Goal: Task Accomplishment & Management: Complete application form

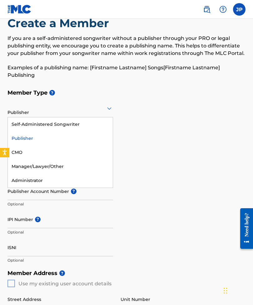
click at [69, 127] on div "Self-Administered Songwriter" at bounding box center [60, 124] width 105 height 14
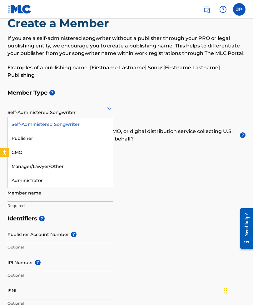
scroll to position [18, 0]
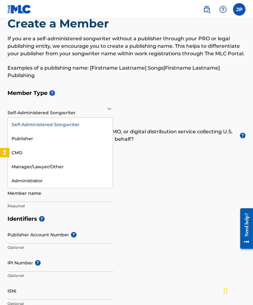
click at [58, 135] on div "Publisher" at bounding box center [60, 139] width 105 height 14
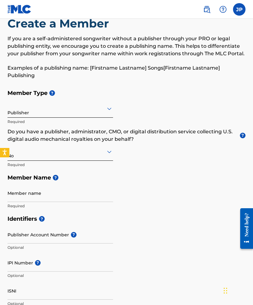
scroll to position [18, 0]
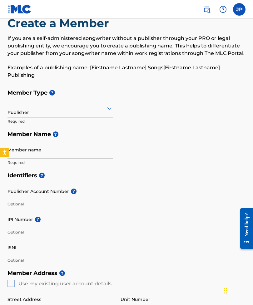
click at [80, 153] on input "Member name" at bounding box center [60, 150] width 106 height 18
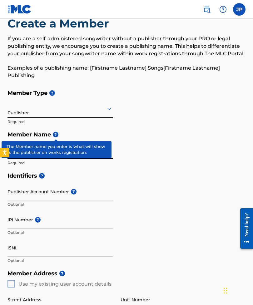
click at [55, 136] on span "?" at bounding box center [56, 135] width 6 height 6
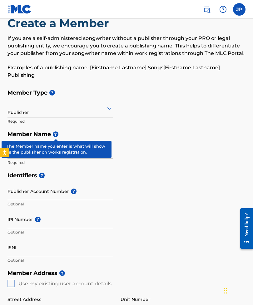
click at [54, 133] on span "?" at bounding box center [56, 135] width 6 height 6
click at [58, 133] on span "?" at bounding box center [56, 135] width 6 height 6
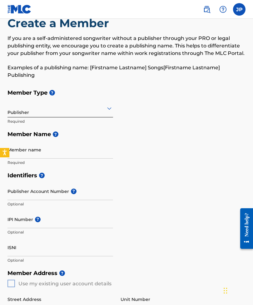
click at [109, 134] on h5 "Member Name ?" at bounding box center [126, 134] width 238 height 13
click at [72, 149] on input "Member name" at bounding box center [60, 150] width 106 height 18
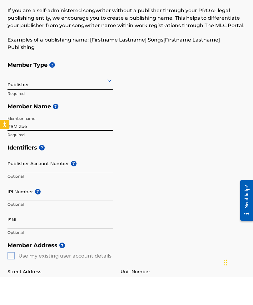
type input "RSM Zoe"
click at [97, 183] on input "Publisher Account Number ?" at bounding box center [60, 192] width 106 height 18
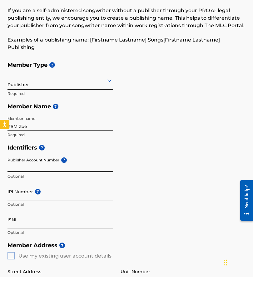
click at [62, 186] on span "?" at bounding box center [64, 189] width 6 height 6
click at [62, 183] on input "Publisher Account Number ?" at bounding box center [60, 192] width 106 height 18
click at [102, 169] on h5 "Identifiers ?" at bounding box center [126, 175] width 238 height 13
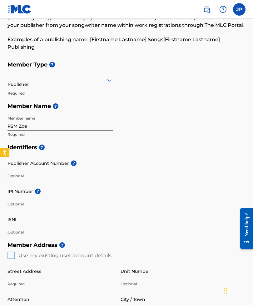
click at [47, 163] on input "Publisher Account Number ?" at bounding box center [60, 163] width 106 height 18
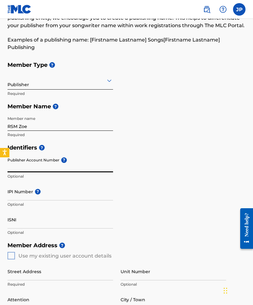
click at [44, 143] on h5 "Identifiers ?" at bounding box center [126, 147] width 238 height 13
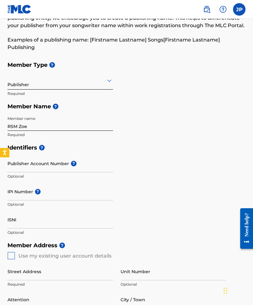
scroll to position [46, 0]
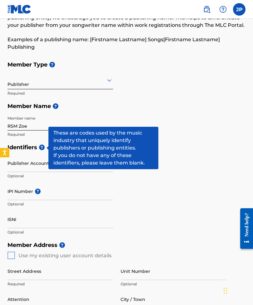
click at [42, 150] on span "?" at bounding box center [42, 148] width 6 height 6
click at [31, 161] on input "Publisher Account Number ?" at bounding box center [60, 163] width 106 height 18
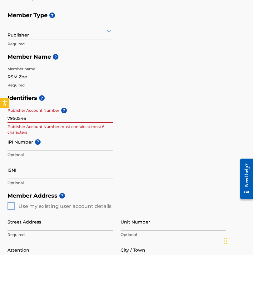
click at [86, 183] on input "IPI Number ?" at bounding box center [60, 192] width 106 height 18
click at [47, 155] on input "7950546" at bounding box center [60, 164] width 106 height 18
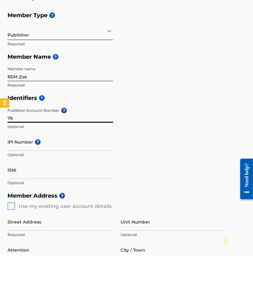
type input "7"
type input "I"
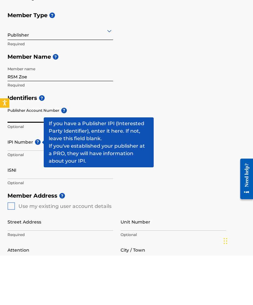
click at [36, 189] on span "?" at bounding box center [38, 192] width 6 height 6
click at [36, 183] on input "IPI Number ?" at bounding box center [60, 192] width 106 height 18
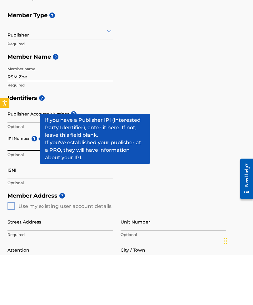
click at [182, 263] on input "Unit Number" at bounding box center [174, 272] width 106 height 18
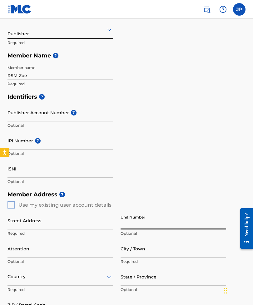
scroll to position [96, 0]
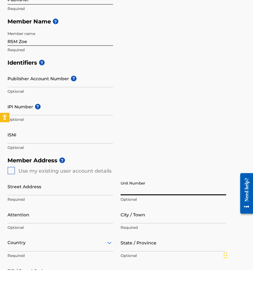
click at [108, 241] on input "Attention" at bounding box center [60, 250] width 106 height 18
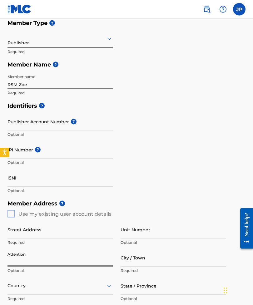
scroll to position [86, 0]
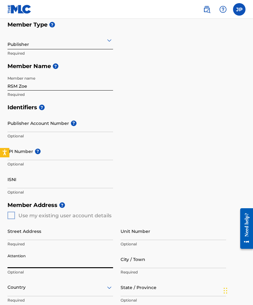
click at [47, 122] on input "Publisher Account Number ?" at bounding box center [60, 123] width 106 height 18
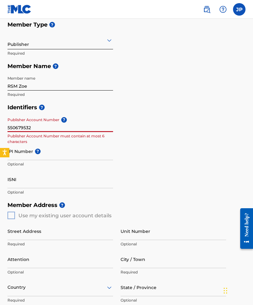
click at [82, 182] on input "ISNI" at bounding box center [60, 180] width 106 height 18
click at [87, 127] on input "550679532" at bounding box center [60, 123] width 106 height 18
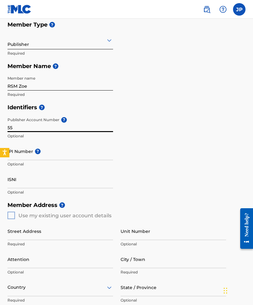
type input "5"
click at [236, 17] on nav "JP JP Jwaneck [PERSON_NAME] [EMAIL_ADDRESS][DOMAIN_NAME] Notification Preferenc…" at bounding box center [126, 9] width 253 height 19
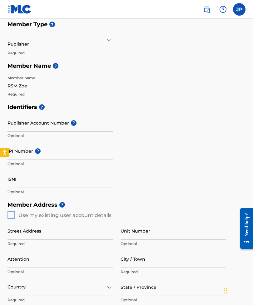
click at [241, 11] on label at bounding box center [239, 9] width 12 height 12
click at [239, 9] on input "JP Jwaneck [PERSON_NAME] [EMAIL_ADDRESS][DOMAIN_NAME] Notification Preferences …" at bounding box center [239, 9] width 0 height 0
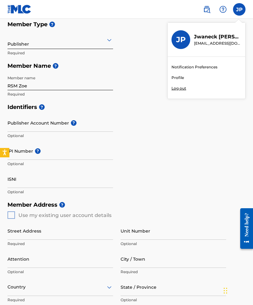
scroll to position [86, 0]
click at [44, 168] on div "IPI Number ? Optional" at bounding box center [60, 156] width 106 height 28
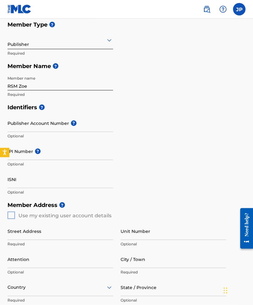
click at [23, 149] on input "IPI Number ?" at bounding box center [60, 151] width 106 height 18
type input "0037002501"
click at [166, 181] on div "Identifiers ? Publisher Account Number ? Optional IPI Number ? 0037002501 Inval…" at bounding box center [126, 150] width 238 height 98
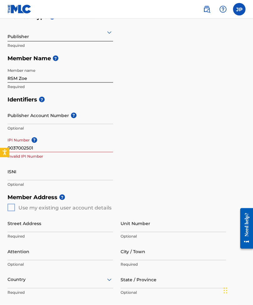
scroll to position [94, 0]
click at [85, 141] on input "0037002501" at bounding box center [60, 143] width 106 height 18
click at [103, 144] on input "0037002501" at bounding box center [60, 143] width 106 height 18
click at [101, 147] on input "0037002501" at bounding box center [60, 143] width 106 height 18
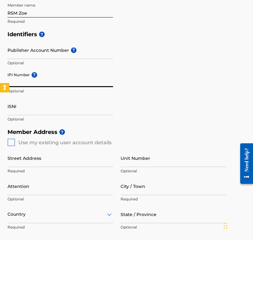
click at [5, 141] on div "Create a Member If you are a self-administered songwriter without a publisher t…" at bounding box center [126, 179] width 253 height 478
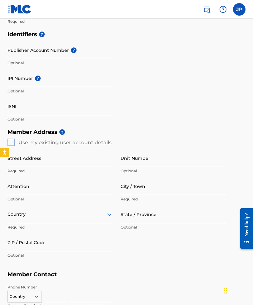
click at [10, 142] on div "Member Address ? Use my existing user account details Street Address Required U…" at bounding box center [126, 197] width 238 height 143
click at [11, 139] on div "Member Address ? Use my existing user account details Street Address Required U…" at bounding box center [126, 197] width 238 height 143
click at [10, 141] on div "Member Address ? Use my existing user account details Street Address Required U…" at bounding box center [126, 197] width 238 height 143
click at [11, 145] on div "Member Address ? Use my existing user account details Street Address Required U…" at bounding box center [126, 197] width 238 height 143
click at [42, 157] on input "Street Address" at bounding box center [60, 158] width 106 height 18
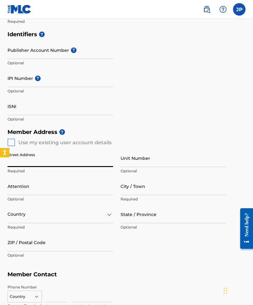
click at [12, 143] on div "Member Address ? Use my existing user account details Street Address Required U…" at bounding box center [126, 197] width 238 height 143
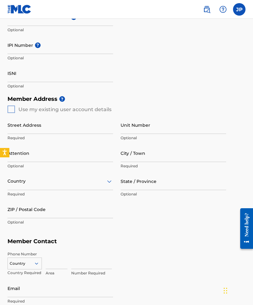
scroll to position [196, 0]
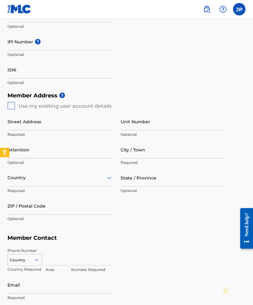
click at [91, 121] on input "Street Address" at bounding box center [60, 122] width 106 height 18
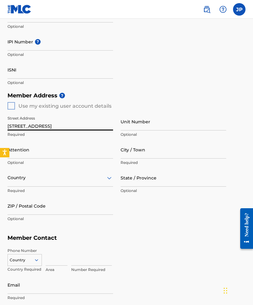
type input "[STREET_ADDRESS]"
click at [167, 124] on input "Unit Number" at bounding box center [174, 122] width 106 height 18
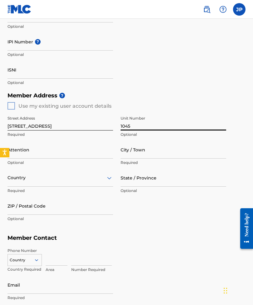
type input "1045"
click at [83, 149] on input "Attention" at bounding box center [60, 150] width 106 height 18
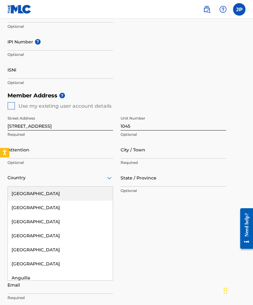
click at [80, 191] on div "[GEOGRAPHIC_DATA]" at bounding box center [60, 194] width 105 height 14
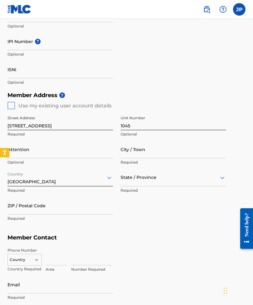
click at [154, 154] on input "City / Town" at bounding box center [174, 150] width 106 height 18
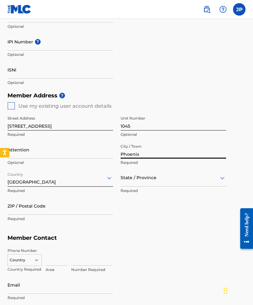
type input "Phoenix"
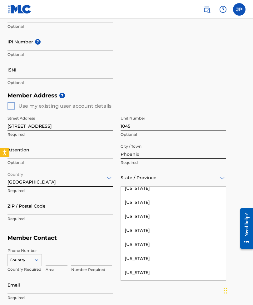
scroll to position [35, 0]
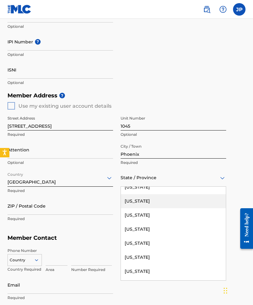
click at [143, 204] on div "[US_STATE]" at bounding box center [173, 201] width 105 height 14
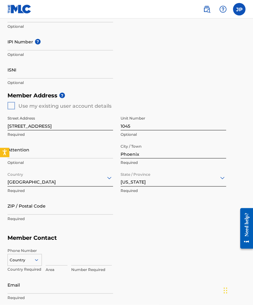
click at [70, 208] on input "ZIP / Postal Code" at bounding box center [60, 206] width 106 height 18
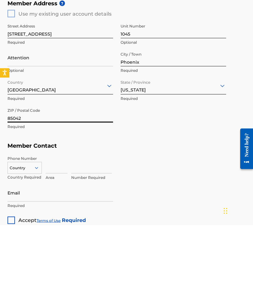
type input "85042"
click at [54, 236] on input at bounding box center [57, 245] width 22 height 18
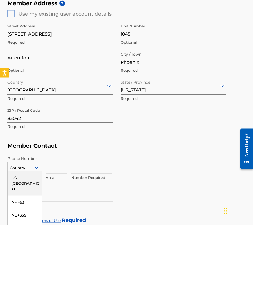
click at [32, 251] on div "US, [GEOGRAPHIC_DATA] +1" at bounding box center [25, 263] width 34 height 24
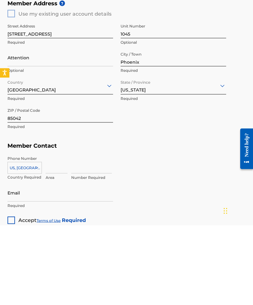
scroll to position [263, 0]
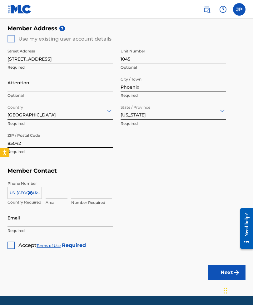
click at [59, 193] on input at bounding box center [57, 190] width 22 height 18
type input "602"
click at [89, 196] on input at bounding box center [91, 190] width 41 height 18
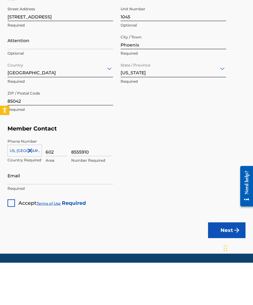
type input "8555910"
click at [52, 209] on input "Email" at bounding box center [60, 218] width 106 height 18
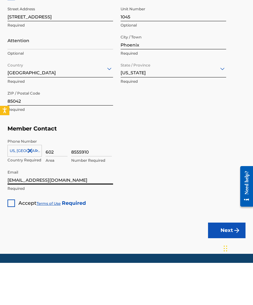
type input "[EMAIL_ADDRESS][DOMAIN_NAME]"
click at [5, 201] on div "Create a Member If you are a self-administered songwriter without a publisher t…" at bounding box center [126, 10] width 253 height 478
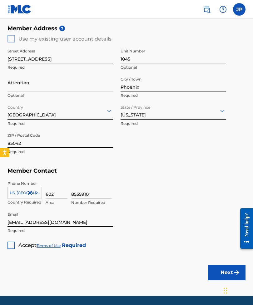
click at [9, 244] on div at bounding box center [10, 245] width 7 height 7
click at [218, 277] on button "Next" at bounding box center [226, 273] width 37 height 16
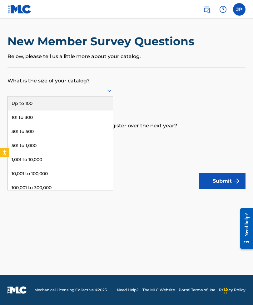
click at [83, 146] on div "501 to 1,000" at bounding box center [60, 146] width 105 height 14
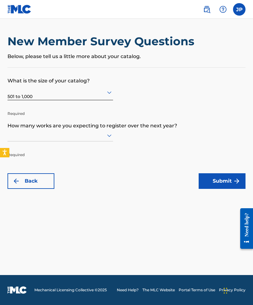
click at [152, 120] on p "How many works are you expecting to register over the next year?" at bounding box center [126, 121] width 238 height 17
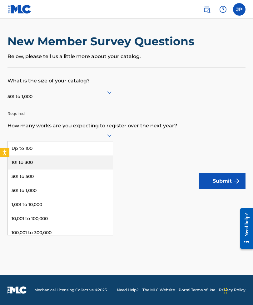
click at [90, 164] on div "101 to 300" at bounding box center [60, 163] width 105 height 14
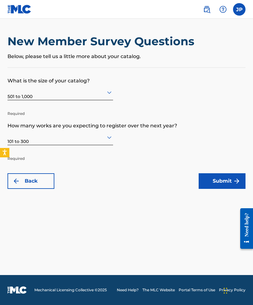
click at [210, 182] on button "Submit" at bounding box center [222, 181] width 47 height 16
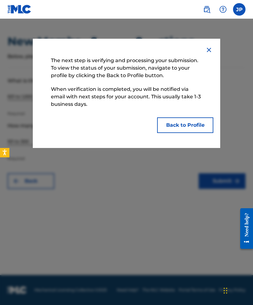
click at [201, 127] on button "Back to Profile" at bounding box center [185, 125] width 56 height 16
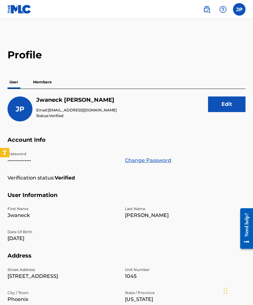
click at [50, 80] on p "Members" at bounding box center [42, 82] width 22 height 13
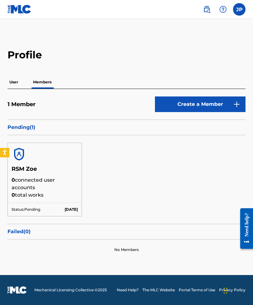
click at [51, 182] on p "0 connected user accounts" at bounding box center [45, 184] width 66 height 15
click at [64, 180] on p "0 connected user accounts" at bounding box center [45, 184] width 66 height 15
click at [14, 85] on p "User" at bounding box center [13, 82] width 12 height 13
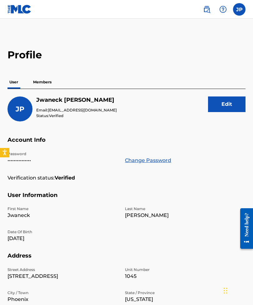
click at [205, 12] on img at bounding box center [206, 9] width 7 height 7
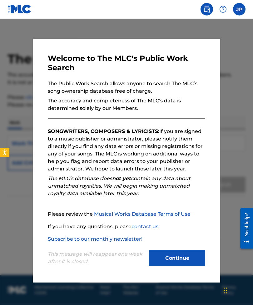
scroll to position [20, 0]
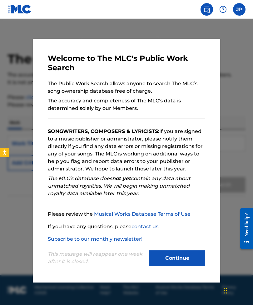
click at [186, 256] on button "Continue" at bounding box center [177, 259] width 56 height 16
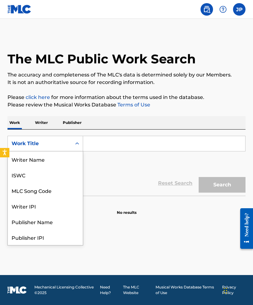
scroll to position [31, 0]
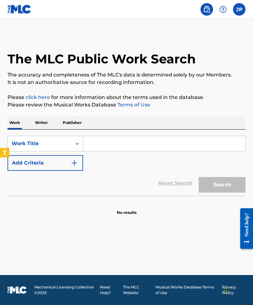
click at [43, 116] on p "Writer" at bounding box center [41, 122] width 17 height 13
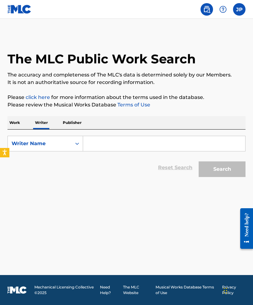
click at [70, 140] on div "Writer Name" at bounding box center [40, 144] width 64 height 12
click at [72, 124] on p "Publisher" at bounding box center [72, 122] width 22 height 13
click at [43, 123] on p "Writer" at bounding box center [41, 122] width 17 height 13
click at [57, 144] on div "Writer Name" at bounding box center [40, 143] width 56 height 7
click at [38, 175] on div "Writer Name" at bounding box center [45, 175] width 75 height 16
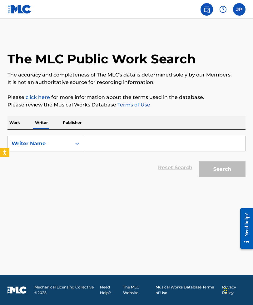
click at [16, 121] on p "Work" at bounding box center [14, 122] width 14 height 13
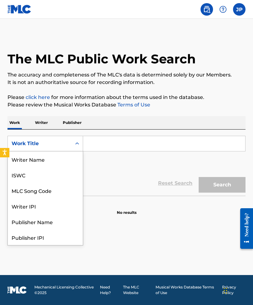
scroll to position [31, 0]
click at [51, 187] on div "Publisher Name" at bounding box center [45, 191] width 75 height 16
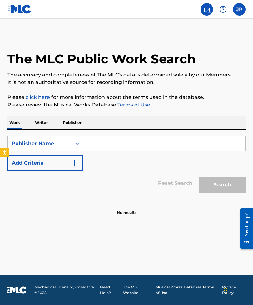
click at [143, 138] on input "Search Form" at bounding box center [164, 143] width 162 height 15
click at [158, 136] on input "Search Form" at bounding box center [164, 143] width 162 height 15
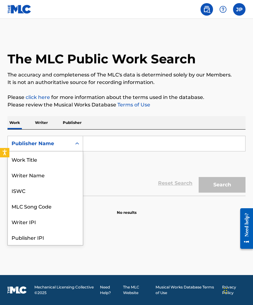
scroll to position [31, 0]
click at [32, 183] on div "Writer IPI" at bounding box center [45, 191] width 75 height 16
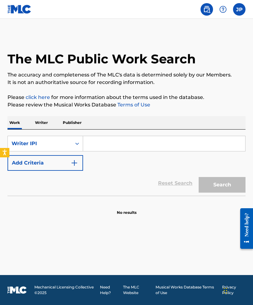
click at [71, 155] on button "Add Criteria" at bounding box center [45, 163] width 76 height 16
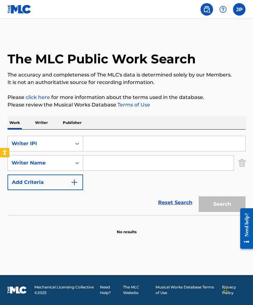
click at [241, 155] on img "Search Form" at bounding box center [242, 163] width 7 height 16
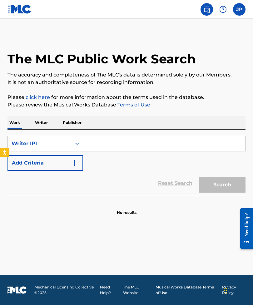
click at [242, 10] on label at bounding box center [239, 9] width 12 height 12
click at [239, 9] on input "JP Jwaneck [PERSON_NAME] [EMAIL_ADDRESS][DOMAIN_NAME] Notification Preferences …" at bounding box center [239, 9] width 0 height 0
click at [241, 14] on label at bounding box center [239, 9] width 12 height 12
click at [239, 9] on input "JP Jwaneck [PERSON_NAME] [EMAIL_ADDRESS][DOMAIN_NAME] Notification Preferences …" at bounding box center [239, 9] width 0 height 0
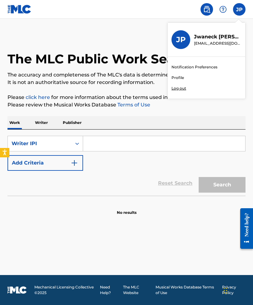
click at [178, 80] on link "Profile" at bounding box center [178, 78] width 12 height 6
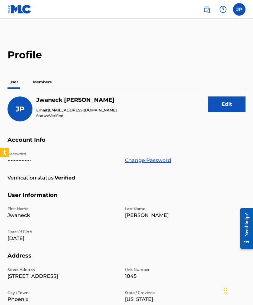
click at [15, 31] on main "Profile User Members JP Jwaneck [PERSON_NAME] Email: [EMAIL_ADDRESS][DOMAIN_NAM…" at bounding box center [126, 204] width 253 height 370
